Goal: Obtain resource: Download file/media

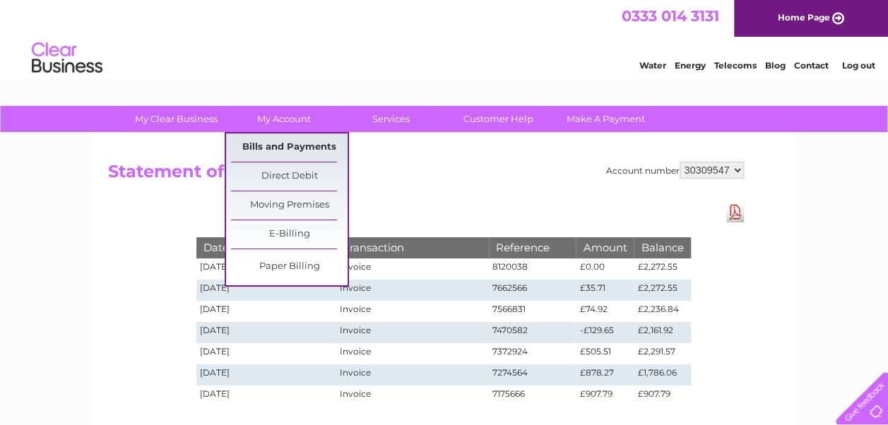
click at [277, 148] on link "Bills and Payments" at bounding box center [289, 148] width 117 height 28
click at [290, 146] on link "Bills and Payments" at bounding box center [289, 148] width 117 height 28
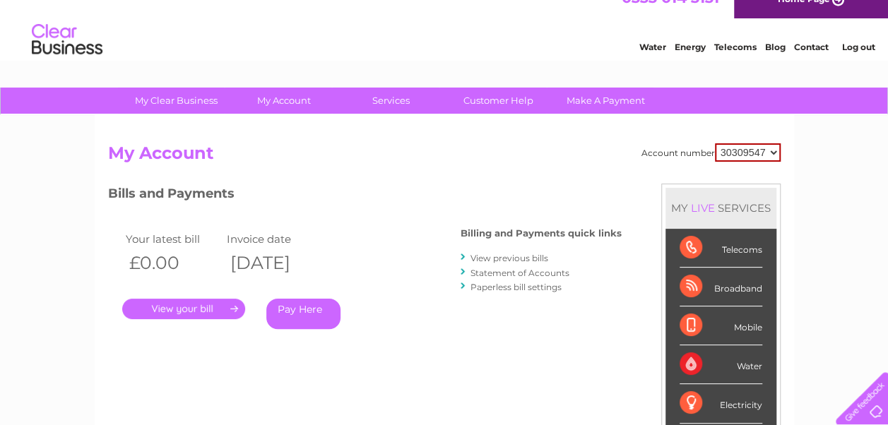
scroll to position [71, 0]
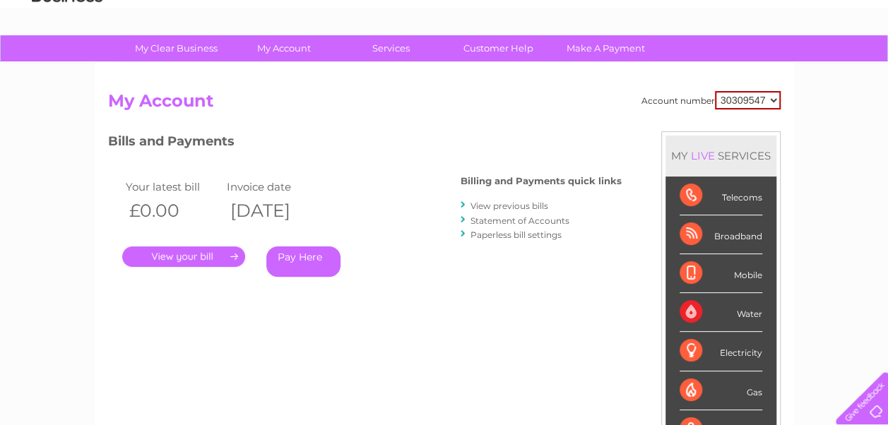
click at [182, 256] on link "." at bounding box center [183, 257] width 123 height 20
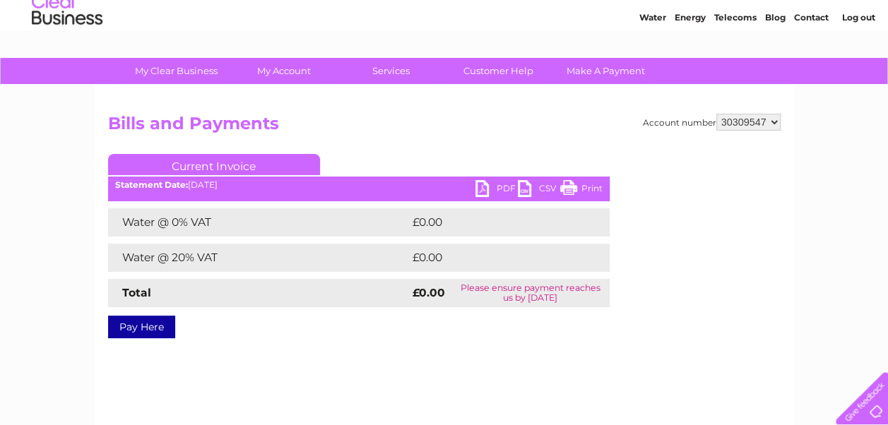
scroll to position [71, 0]
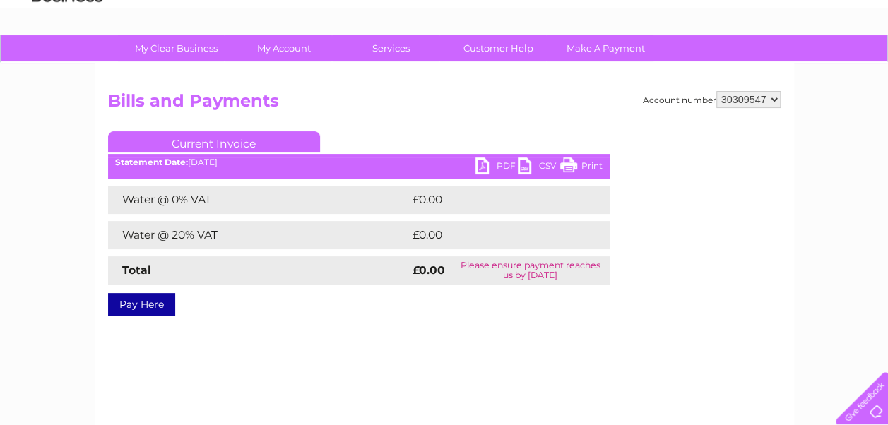
click at [484, 165] on link "PDF" at bounding box center [497, 168] width 42 height 20
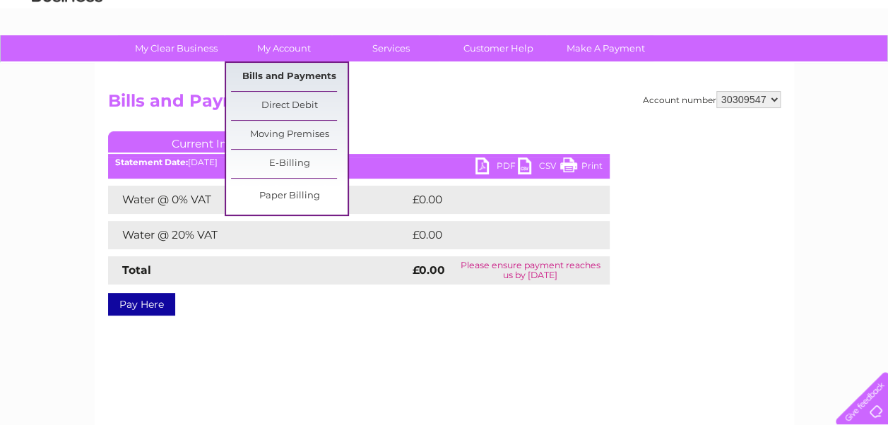
click at [276, 79] on link "Bills and Payments" at bounding box center [289, 77] width 117 height 28
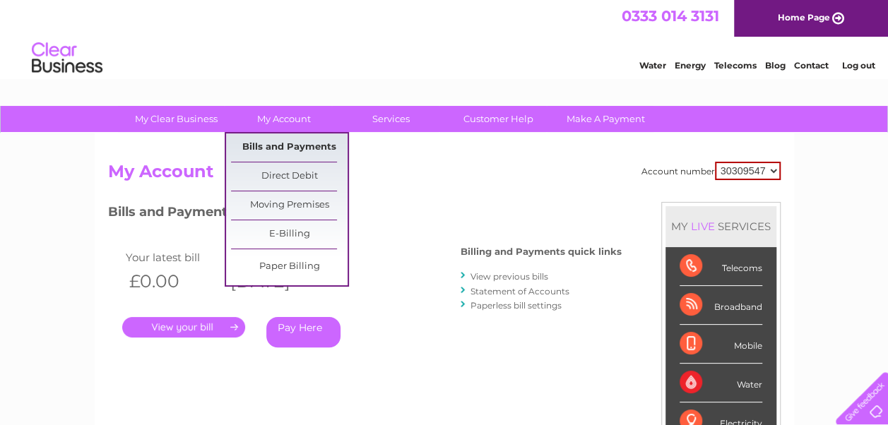
click at [293, 144] on link "Bills and Payments" at bounding box center [289, 148] width 117 height 28
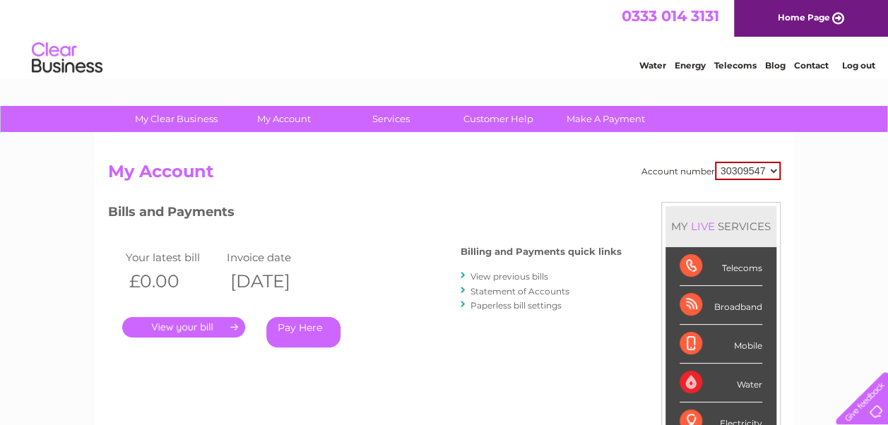
click at [514, 274] on link "View previous bills" at bounding box center [510, 276] width 78 height 11
click at [499, 276] on link "View previous bills" at bounding box center [510, 276] width 78 height 11
click at [478, 278] on link "View previous bills" at bounding box center [510, 276] width 78 height 11
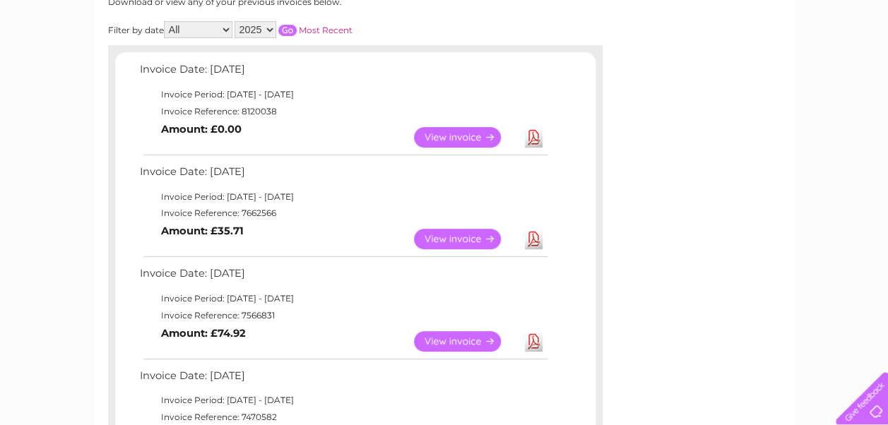
scroll to position [71, 0]
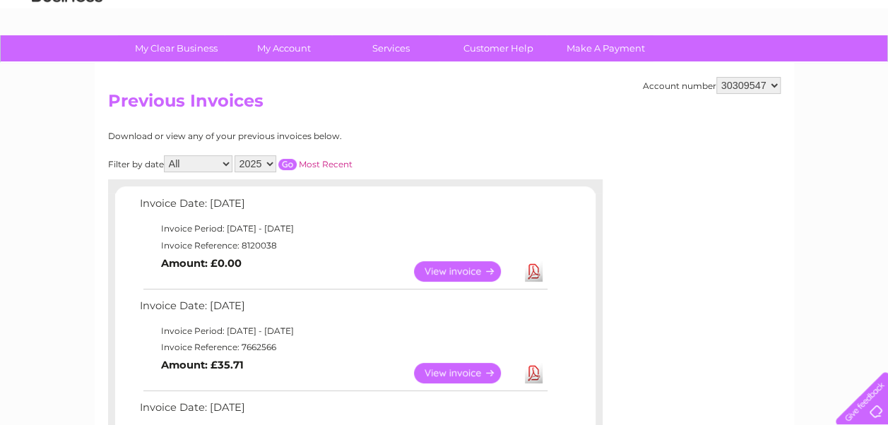
click at [269, 164] on select "2025 2024" at bounding box center [256, 163] width 42 height 17
select select "2024"
click at [235, 155] on select "2025 2024" at bounding box center [256, 163] width 42 height 17
click at [288, 163] on input "button" at bounding box center [287, 164] width 18 height 11
click at [462, 274] on link "View" at bounding box center [466, 271] width 104 height 20
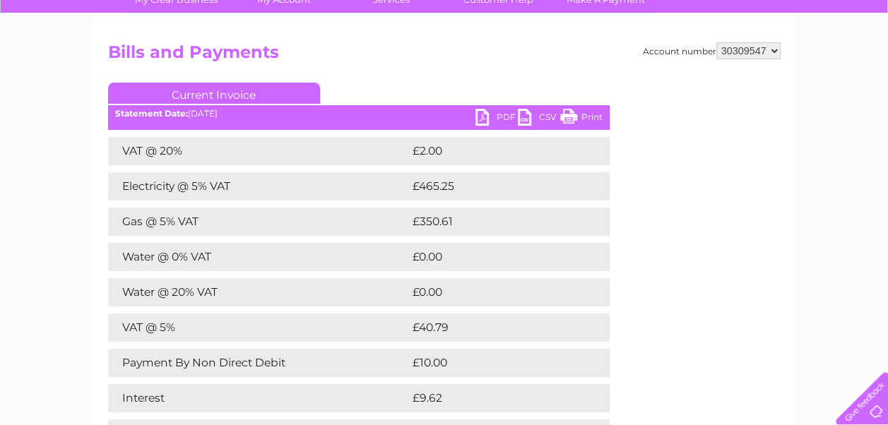
scroll to position [141, 0]
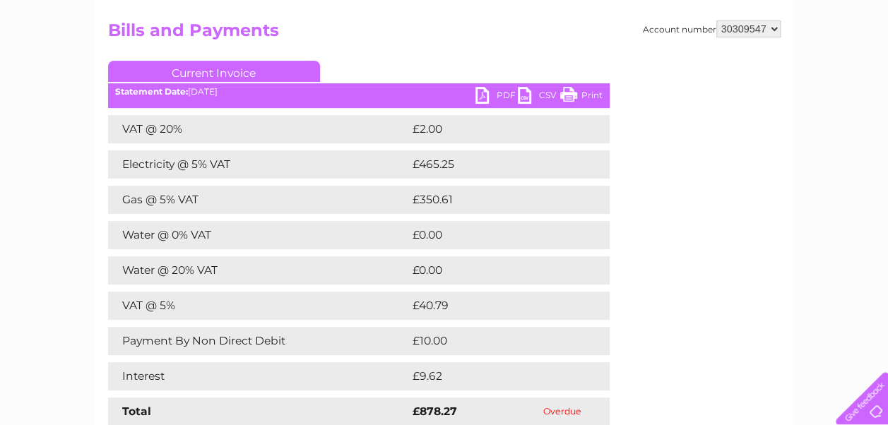
click at [492, 90] on link "PDF" at bounding box center [497, 97] width 42 height 20
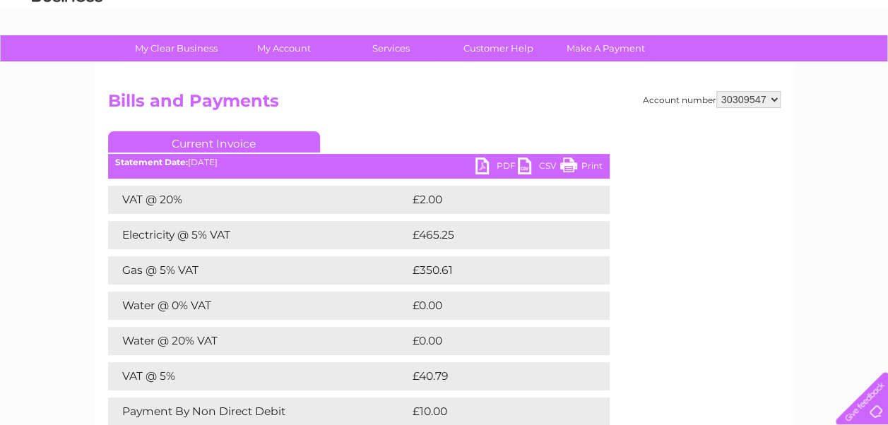
scroll to position [0, 0]
